Goal: Register for event/course

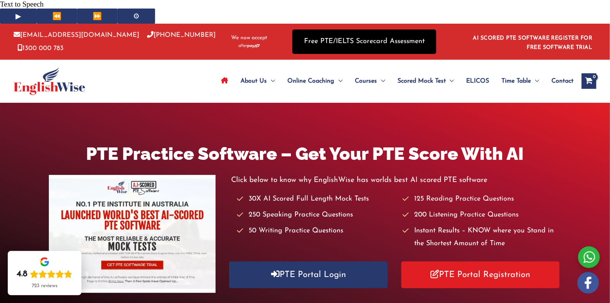
click at [374, 29] on link "Free PTE/IELTS Scorecard Assessment" at bounding box center [364, 41] width 144 height 24
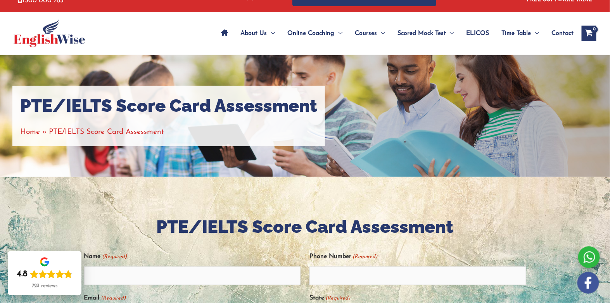
scroll to position [35, 0]
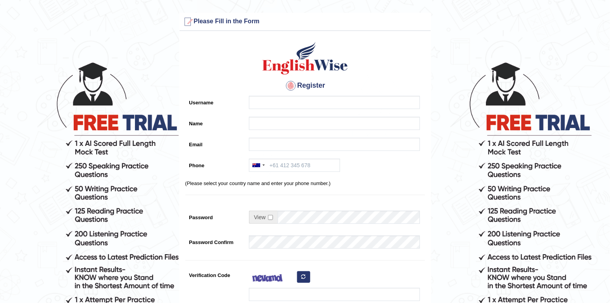
scroll to position [35, 0]
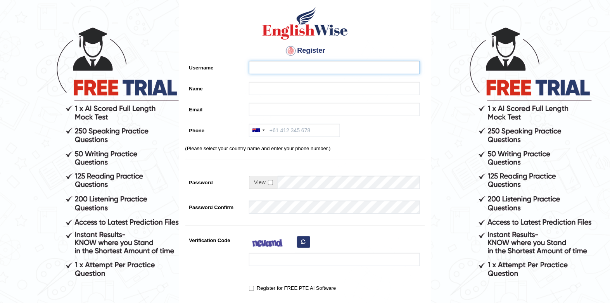
click at [317, 65] on input "Username" at bounding box center [334, 67] width 171 height 13
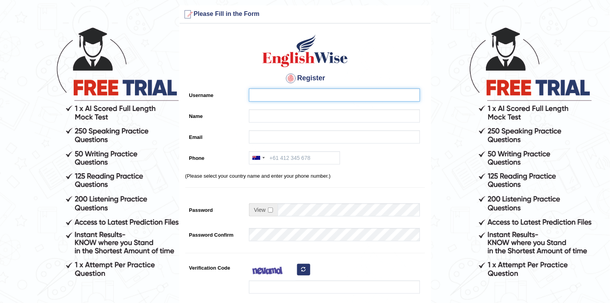
click at [317, 88] on input "Username" at bounding box center [334, 94] width 171 height 13
type input "hasan91"
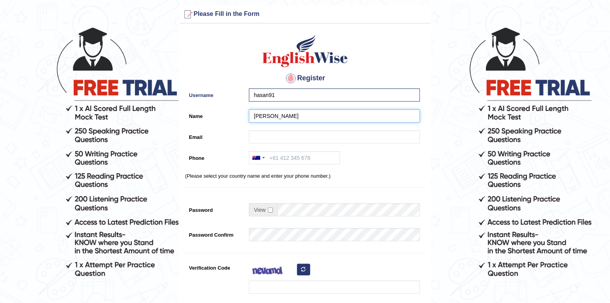
type input "hasan"
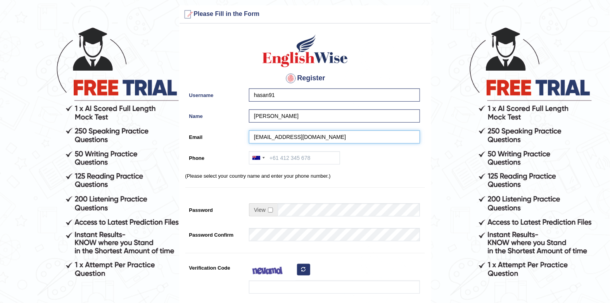
type input "hhgmx99@gmail.com"
click at [387, 143] on div "Register Username hasan91 Name hasan Email hhgmx99@gmail.com Phone Australia +6…" at bounding box center [305, 190] width 251 height 324
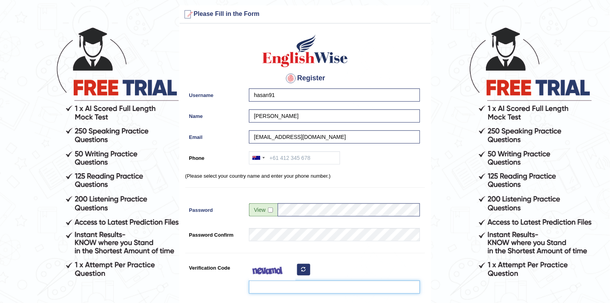
click at [301, 280] on input "Verification Code" at bounding box center [334, 286] width 171 height 13
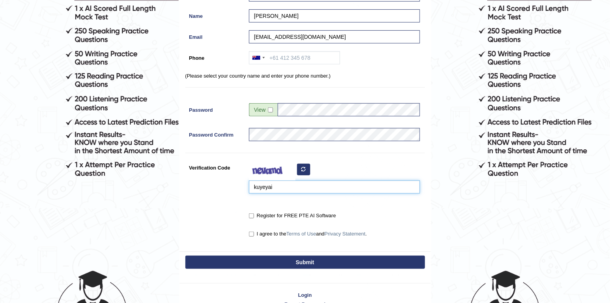
scroll to position [141, 0]
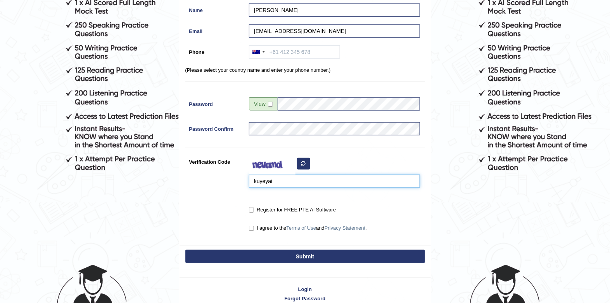
type input "kuyeyai"
click at [250, 207] on input "Register for FREE PTE AI Software" at bounding box center [251, 209] width 5 height 5
checkbox input "true"
click at [250, 226] on input "I agree to the Terms of Use and Privacy Statement ." at bounding box center [251, 228] width 5 height 5
checkbox input "true"
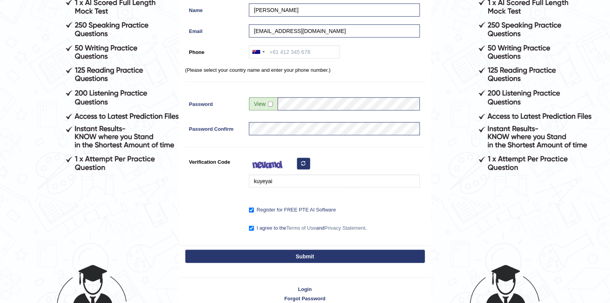
click at [281, 250] on button "Submit" at bounding box center [305, 256] width 240 height 13
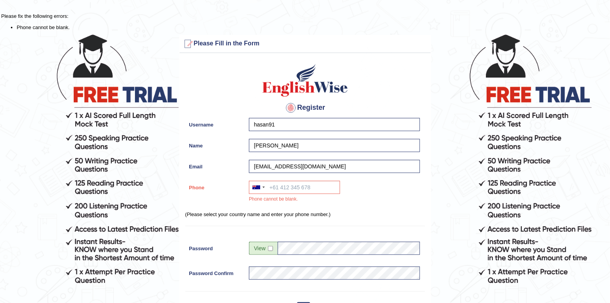
scroll to position [0, 0]
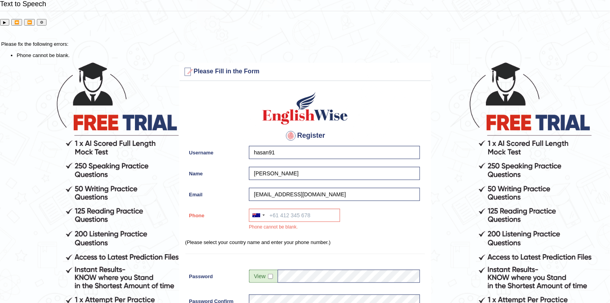
click at [305, 180] on div "Register Username hasan91 Name hasan Email hhgmx99@gmail.com Phone Australia +6…" at bounding box center [305, 251] width 251 height 333
click at [307, 209] on input "Phone" at bounding box center [294, 215] width 91 height 13
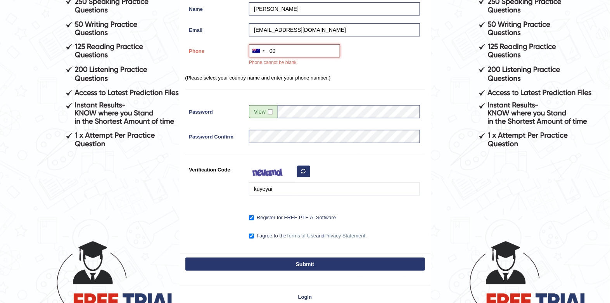
scroll to position [176, 0]
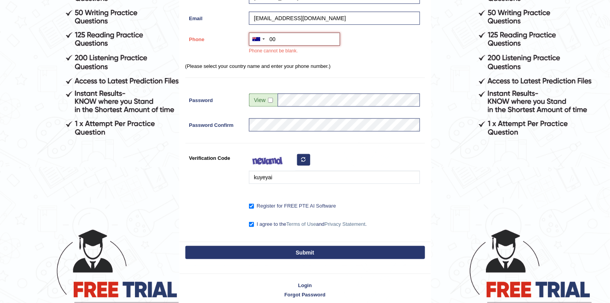
type input "00"
click at [295, 246] on button "Submit" at bounding box center [305, 252] width 240 height 13
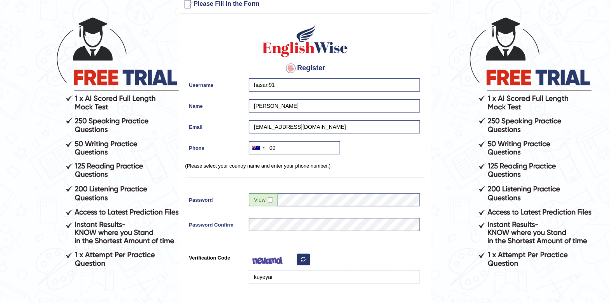
scroll to position [28, 0]
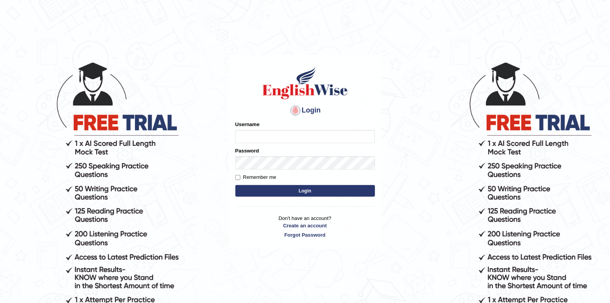
click at [288, 136] on input "Username" at bounding box center [305, 136] width 140 height 13
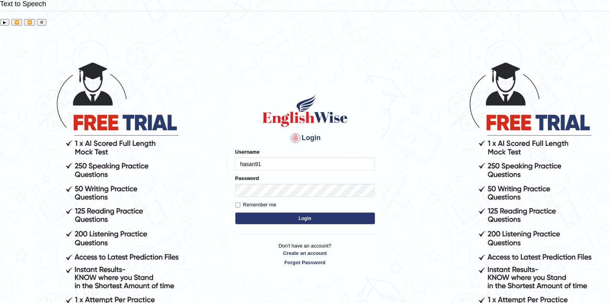
type input "hasan91"
click at [239, 202] on input "Remember me" at bounding box center [237, 204] width 5 height 5
checkbox input "true"
click at [255, 212] on button "Login" at bounding box center [305, 218] width 140 height 12
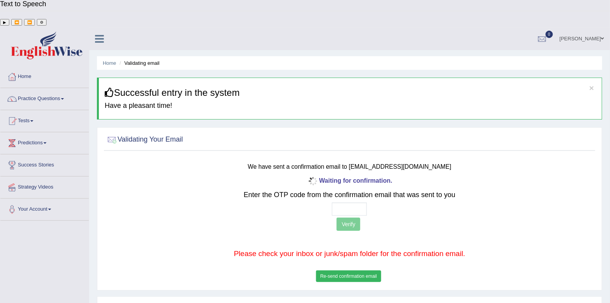
click at [365, 270] on button "Re-send confirmation email" at bounding box center [348, 276] width 65 height 12
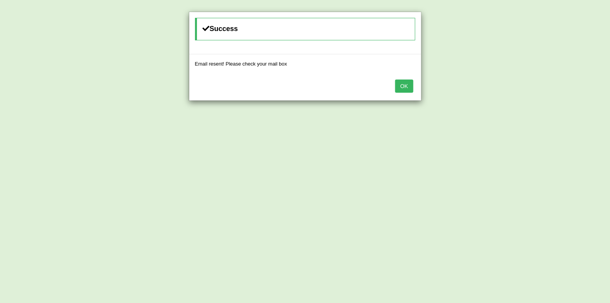
click at [408, 88] on button "OK" at bounding box center [404, 85] width 18 height 13
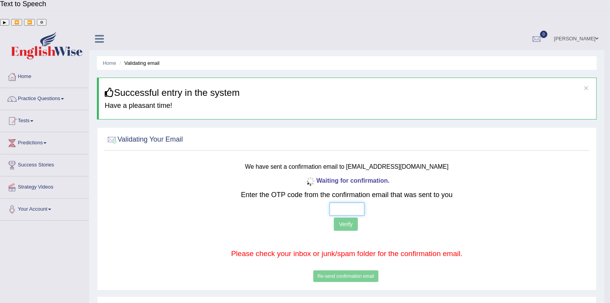
click at [358, 202] on input "text" at bounding box center [347, 208] width 35 height 13
type input "2 2 6 7"
click at [356, 218] on button "Verify" at bounding box center [346, 224] width 24 height 13
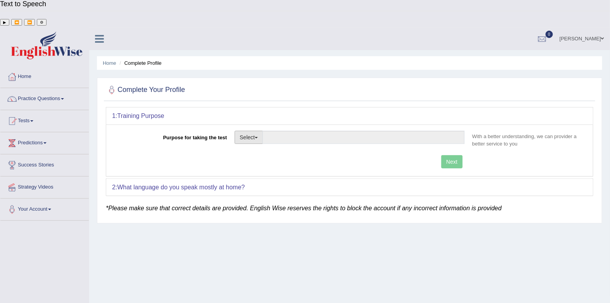
click at [257, 131] on button "Select" at bounding box center [249, 137] width 28 height 13
click at [280, 149] on link "Student Visa" at bounding box center [269, 154] width 69 height 10
type input "Student Visa"
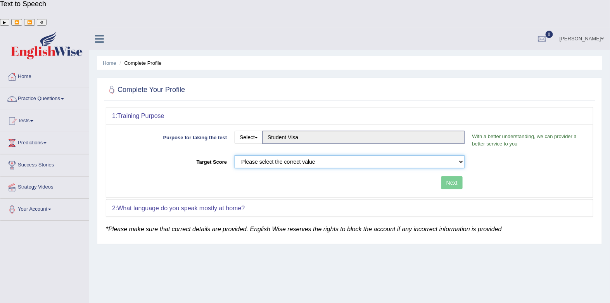
click at [292, 155] on select "Please select the correct value 50 (6 bands) 58 (6.5 bands) 65 (7 bands) 79 (8 …" at bounding box center [350, 161] width 230 height 13
select select "65"
click at [235, 155] on select "Please select the correct value 50 (6 bands) 58 (6.5 bands) 65 (7 bands) 79 (8 …" at bounding box center [350, 161] width 230 height 13
click at [452, 176] on button "Next" at bounding box center [451, 182] width 21 height 13
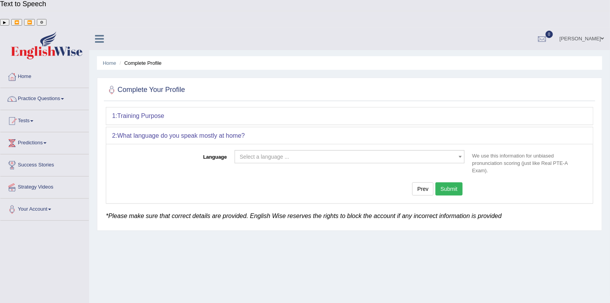
click at [356, 150] on span "Select a language ..." at bounding box center [350, 156] width 230 height 13
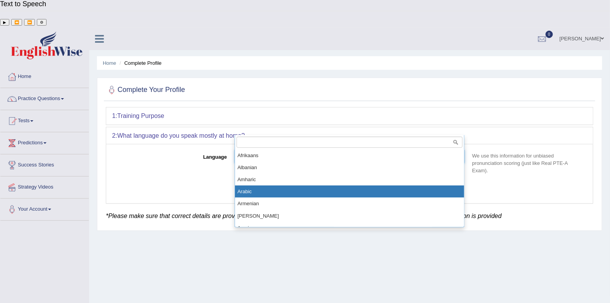
select select "Arabic"
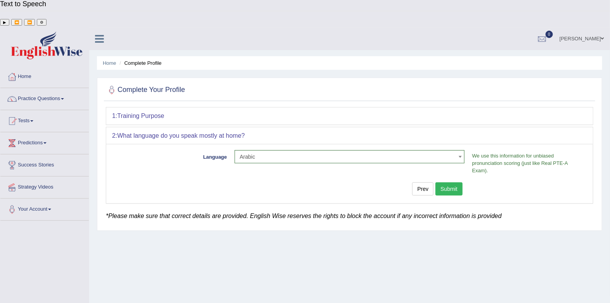
click at [457, 182] on button "Submit" at bounding box center [448, 188] width 27 height 13
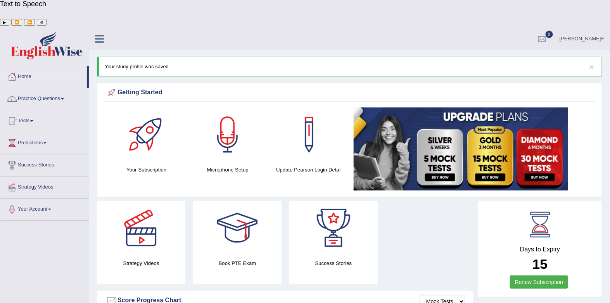
click at [234, 118] on div at bounding box center [227, 134] width 54 height 54
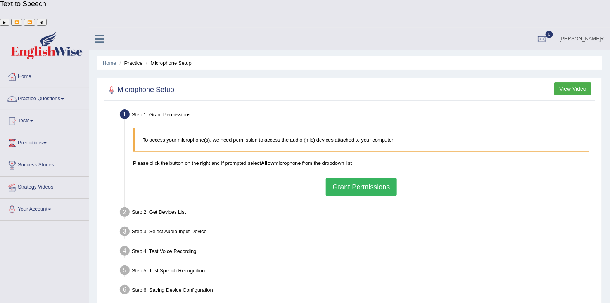
click at [387, 178] on button "Grant Permissions" at bounding box center [361, 187] width 71 height 18
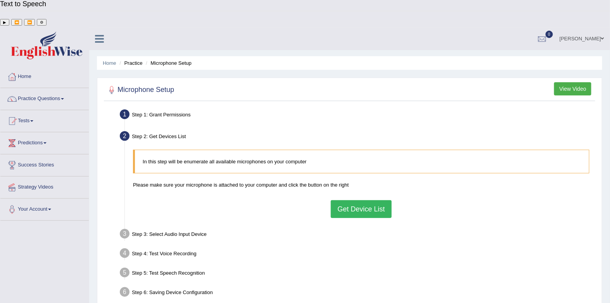
click at [351, 200] on button "Get Device List" at bounding box center [361, 209] width 60 height 18
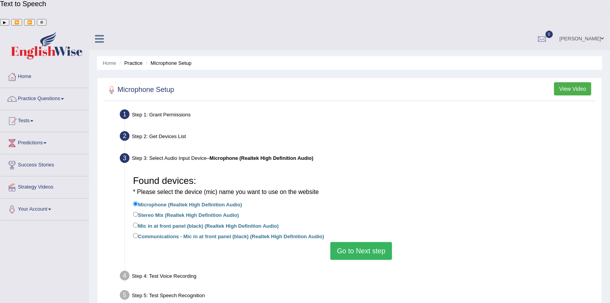
click at [183, 200] on label "Microphone (Realtek High Definition Audio)" at bounding box center [187, 204] width 109 height 9
click at [138, 201] on input "Microphone (Realtek High Definition Audio)" at bounding box center [135, 203] width 5 height 5
click at [140, 210] on label "Stereo Mix (Realtek High Definition Audio)" at bounding box center [186, 214] width 106 height 9
click at [138, 212] on input "Stereo Mix (Realtek High Definition Audio)" at bounding box center [135, 214] width 5 height 5
radio input "true"
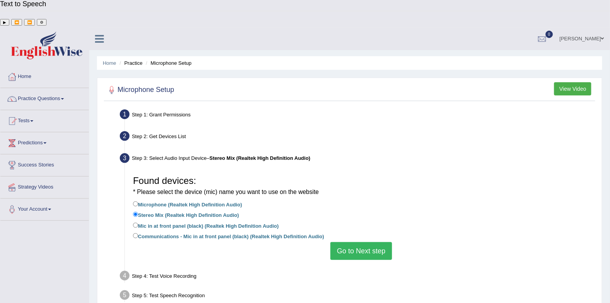
click at [150, 200] on label "Microphone (Realtek High Definition Audio)" at bounding box center [187, 204] width 109 height 9
click at [138, 201] on input "Microphone (Realtek High Definition Audio)" at bounding box center [135, 203] width 5 height 5
radio input "true"
click at [347, 242] on button "Go to Next step" at bounding box center [361, 251] width 62 height 18
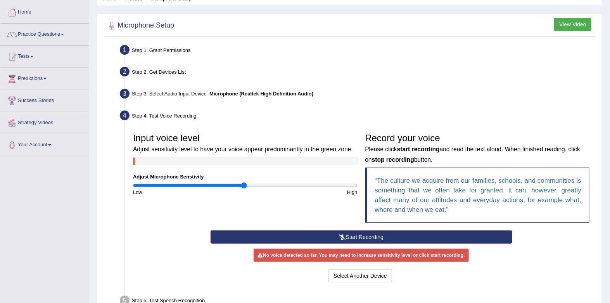
scroll to position [104, 0]
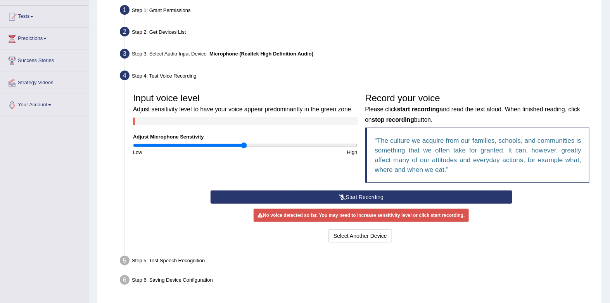
click at [342, 194] on icon at bounding box center [342, 196] width 7 height 5
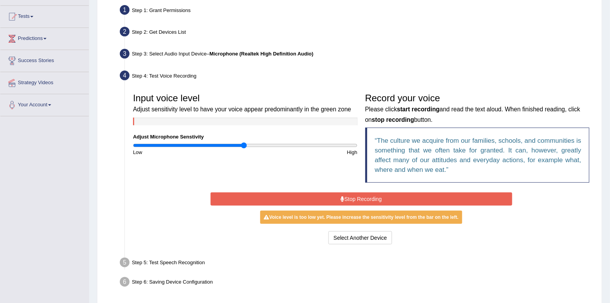
click at [341, 196] on icon at bounding box center [342, 198] width 4 height 5
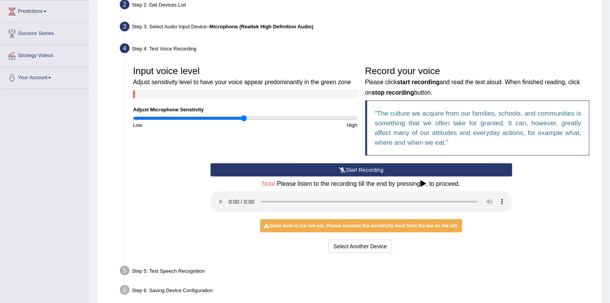
scroll to position [140, 0]
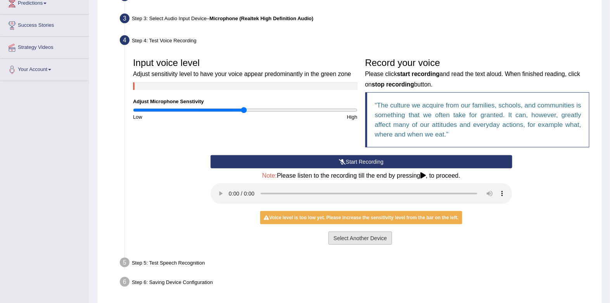
click at [384, 231] on button "Select Another Device" at bounding box center [360, 237] width 64 height 13
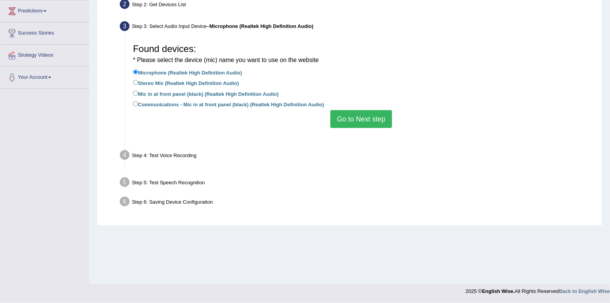
scroll to position [104, 0]
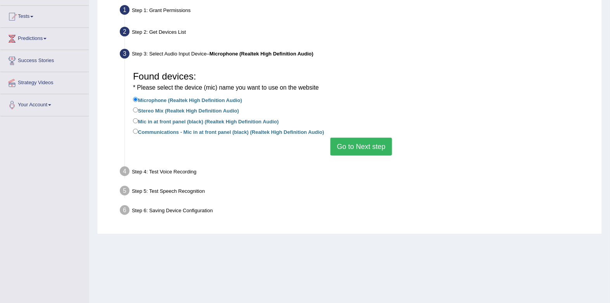
click at [363, 138] on button "Go to Next step" at bounding box center [361, 147] width 62 height 18
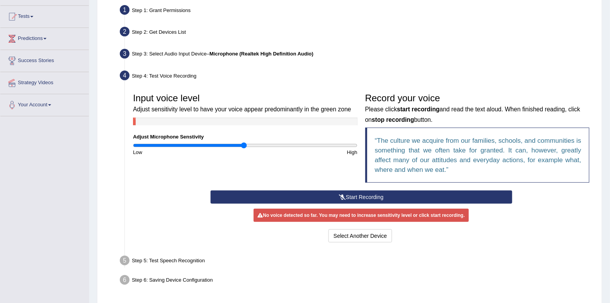
click at [321, 190] on button "Start Recording" at bounding box center [362, 196] width 302 height 13
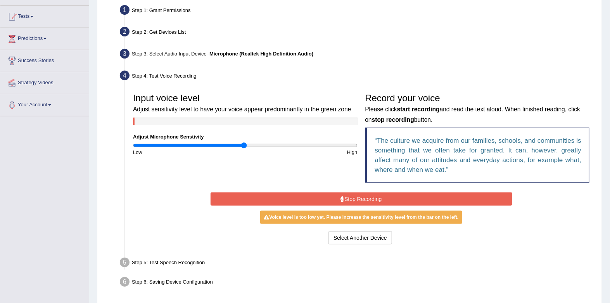
click at [337, 192] on button "Stop Recording" at bounding box center [362, 198] width 302 height 13
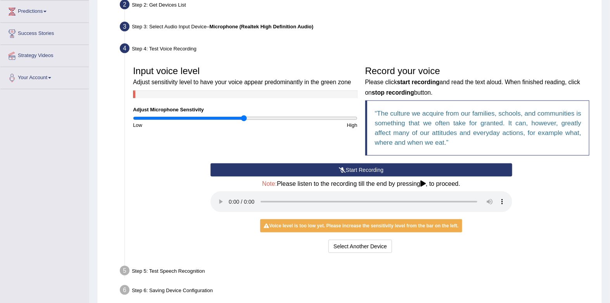
scroll to position [140, 0]
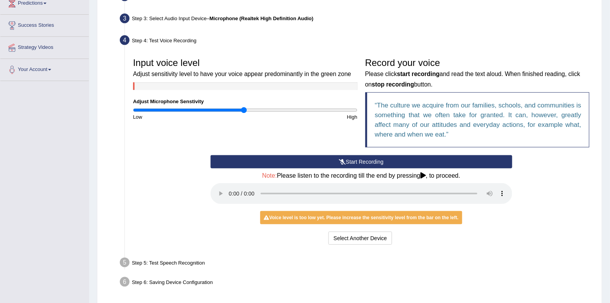
click at [167, 255] on div "Step 5: Test Speech Recognition" at bounding box center [357, 263] width 482 height 17
click at [499, 179] on div "Start Recording Stop Recording Note: Please listen to the recording till the en…" at bounding box center [361, 201] width 309 height 92
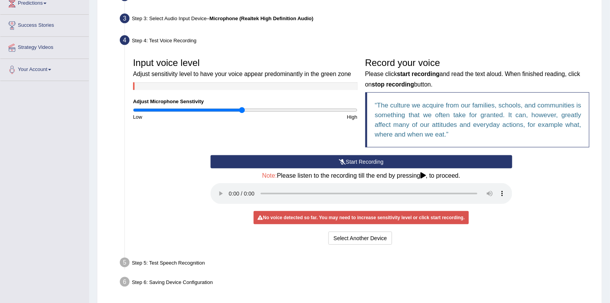
type input "0.98"
click at [241, 107] on input "range" at bounding box center [245, 110] width 224 height 6
click at [313, 211] on div "No voice detected so far. You may need to increase sensitivity level or click s…" at bounding box center [361, 217] width 215 height 13
click at [354, 155] on button "Start Recording" at bounding box center [362, 161] width 302 height 13
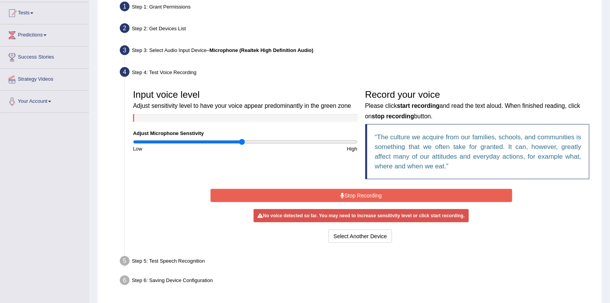
scroll to position [104, 0]
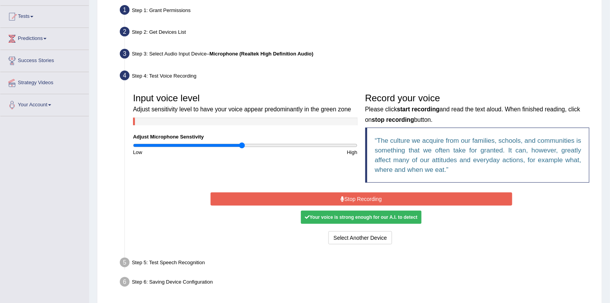
click at [365, 192] on button "Stop Recording" at bounding box center [362, 198] width 302 height 13
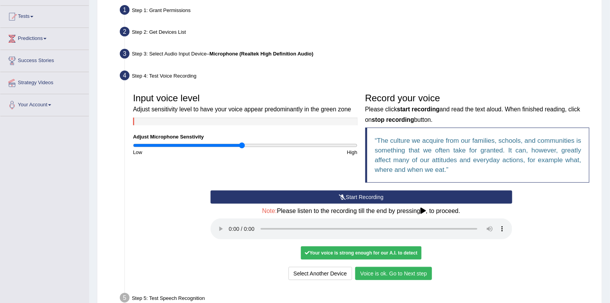
click at [397, 267] on button "Voice is ok. Go to Next step" at bounding box center [393, 273] width 77 height 13
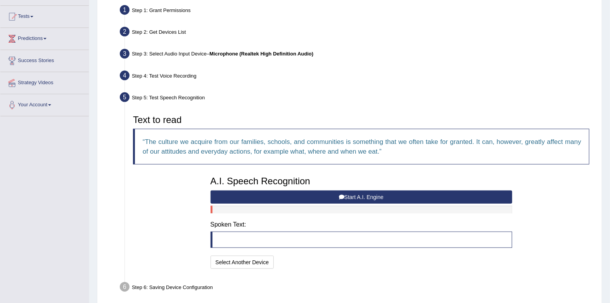
click at [371, 190] on button "Start A.I. Engine" at bounding box center [362, 196] width 302 height 13
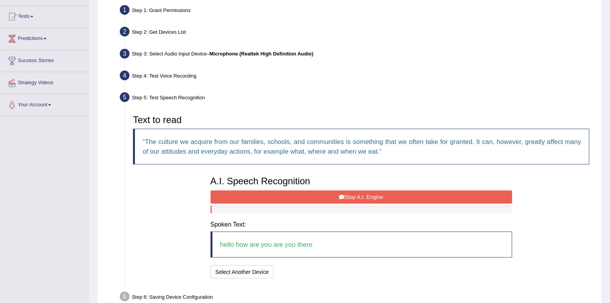
drag, startPoint x: 374, startPoint y: 169, endPoint x: 365, endPoint y: 167, distance: 9.2
click at [371, 190] on button "Stop A.I. Engine" at bounding box center [362, 196] width 302 height 13
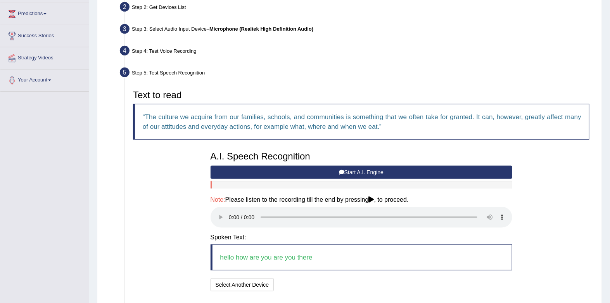
scroll to position [156, 0]
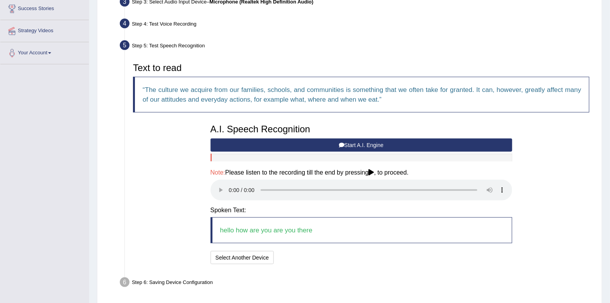
click at [327, 217] on blockquote "hello how are you are you there" at bounding box center [362, 230] width 302 height 26
click at [240, 217] on blockquote "hello how are you are you there" at bounding box center [362, 230] width 302 height 26
click at [233, 217] on blockquote "hello how are you are you there" at bounding box center [362, 230] width 302 height 26
click at [236, 186] on div "A.I. Speech Recognition Start A.I. Engine Stop A.I. Engine Note: Please listen …" at bounding box center [361, 193] width 309 height 146
click at [230, 217] on blockquote "hello how are you are you there" at bounding box center [362, 230] width 302 height 26
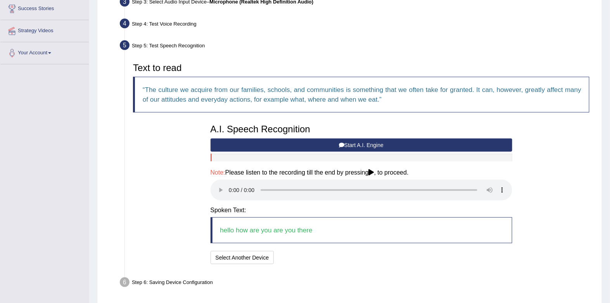
click at [332, 138] on button "Start A.I. Engine" at bounding box center [362, 144] width 302 height 13
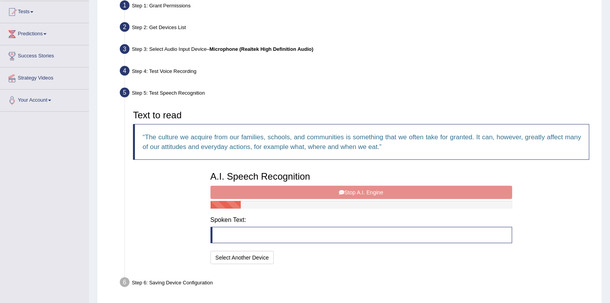
scroll to position [119, 0]
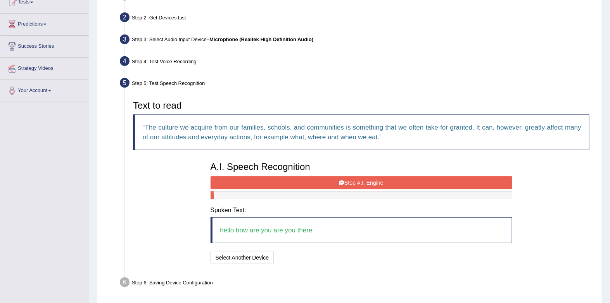
click at [344, 176] on button "Stop A.I. Engine" at bounding box center [362, 182] width 302 height 13
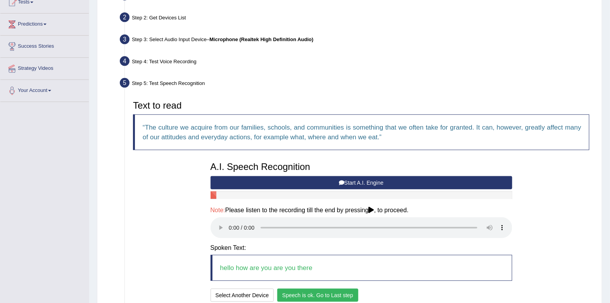
click at [288, 176] on button "Start A.I. Engine" at bounding box center [362, 182] width 302 height 13
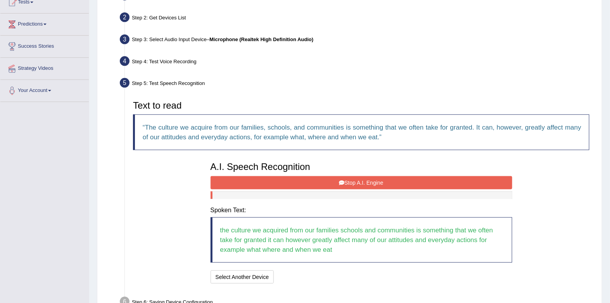
click at [280, 176] on button "Stop A.I. Engine" at bounding box center [362, 182] width 302 height 13
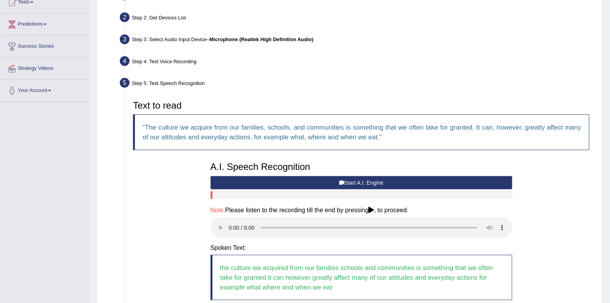
scroll to position [154, 0]
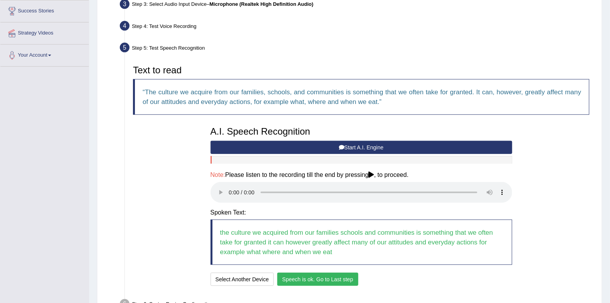
click at [310, 273] on button "Speech is ok. Go to Last step" at bounding box center [317, 279] width 81 height 13
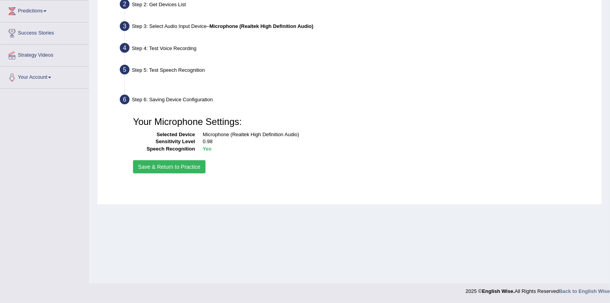
scroll to position [104, 0]
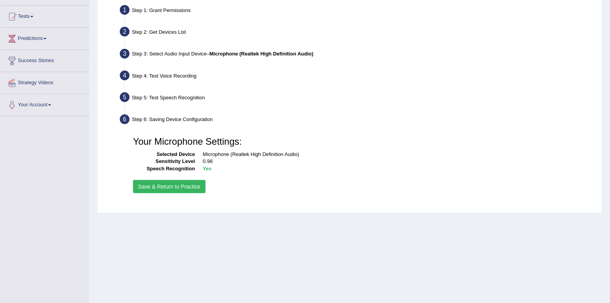
click at [185, 180] on button "Save & Return to Practice" at bounding box center [169, 186] width 73 height 13
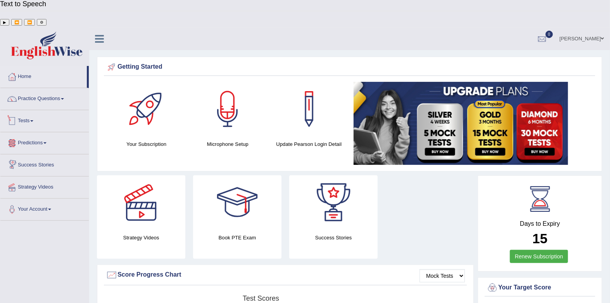
click at [29, 110] on link "Tests" at bounding box center [44, 119] width 88 height 19
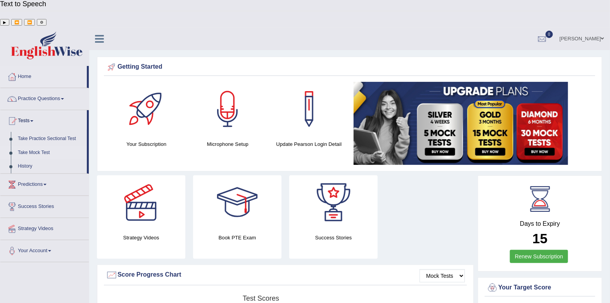
click at [36, 146] on link "Take Mock Test" at bounding box center [50, 153] width 73 height 14
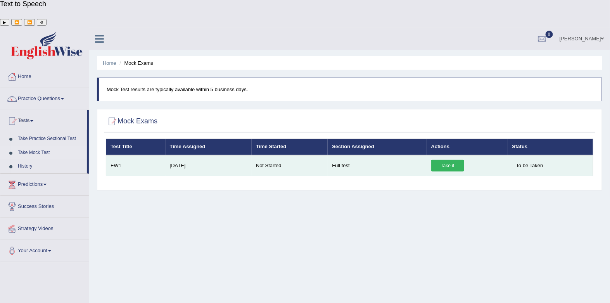
click at [443, 160] on link "Take it" at bounding box center [447, 166] width 33 height 12
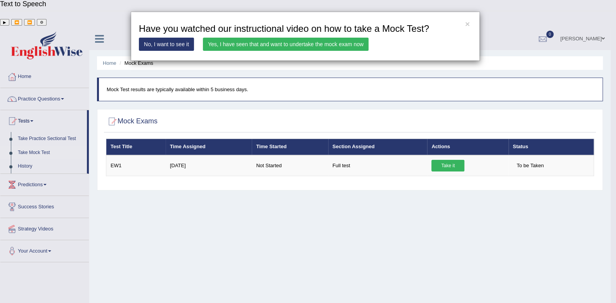
click at [283, 44] on link "Yes, I have seen that and want to undertake the mock exam now" at bounding box center [286, 44] width 166 height 13
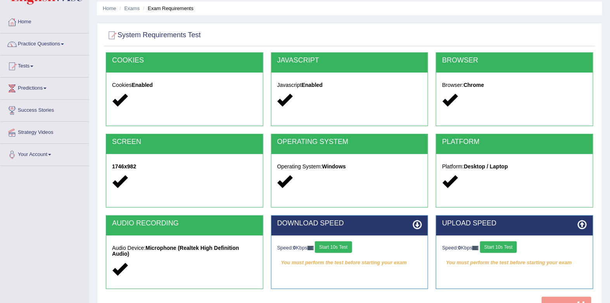
scroll to position [70, 0]
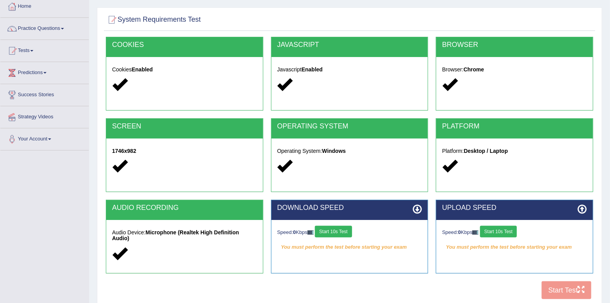
click at [336, 226] on button "Start 10s Test" at bounding box center [333, 232] width 37 height 12
click at [499, 226] on button "Start 10s Test" at bounding box center [498, 232] width 37 height 12
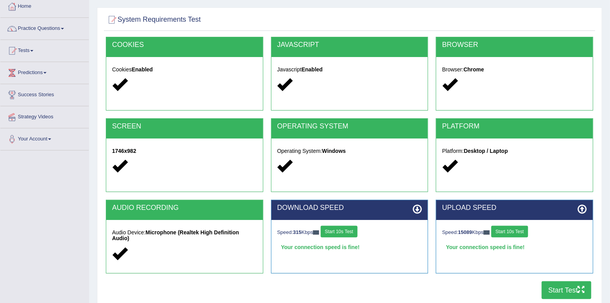
click at [557, 281] on button "Start Test" at bounding box center [567, 290] width 50 height 18
